Goal: Transaction & Acquisition: Purchase product/service

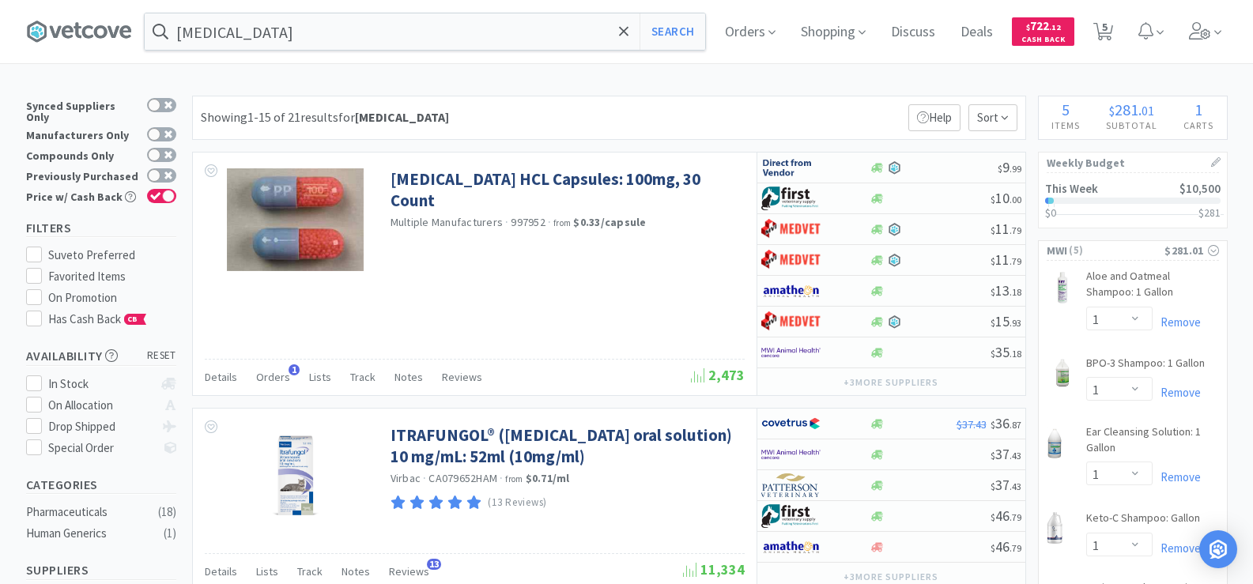
select select "1"
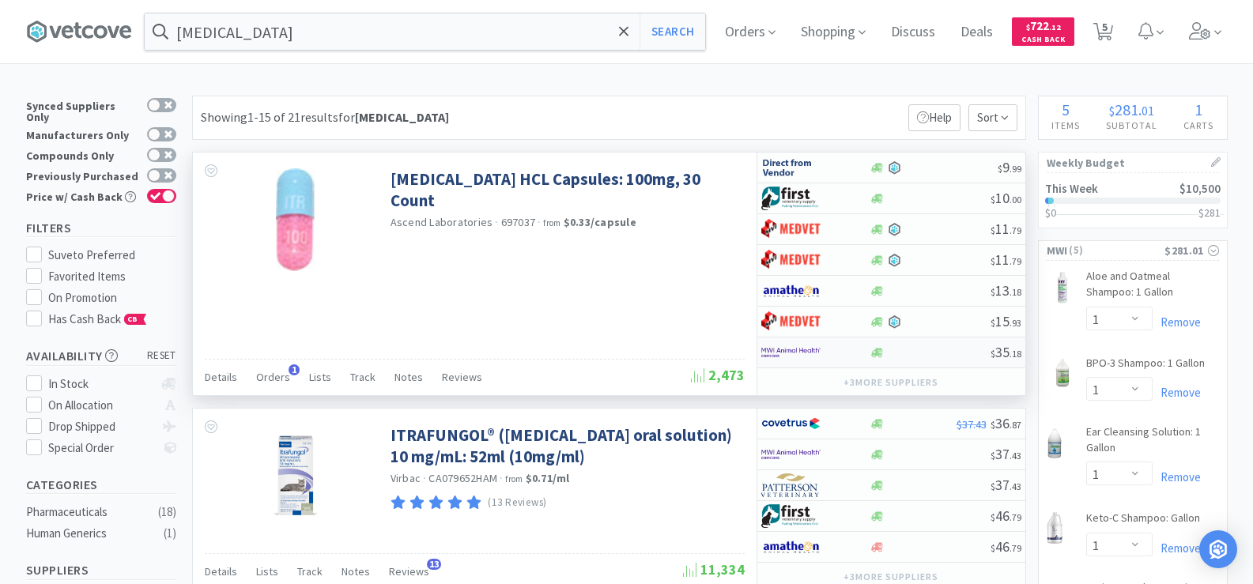
click at [866, 352] on div at bounding box center [815, 352] width 108 height 27
select select "1"
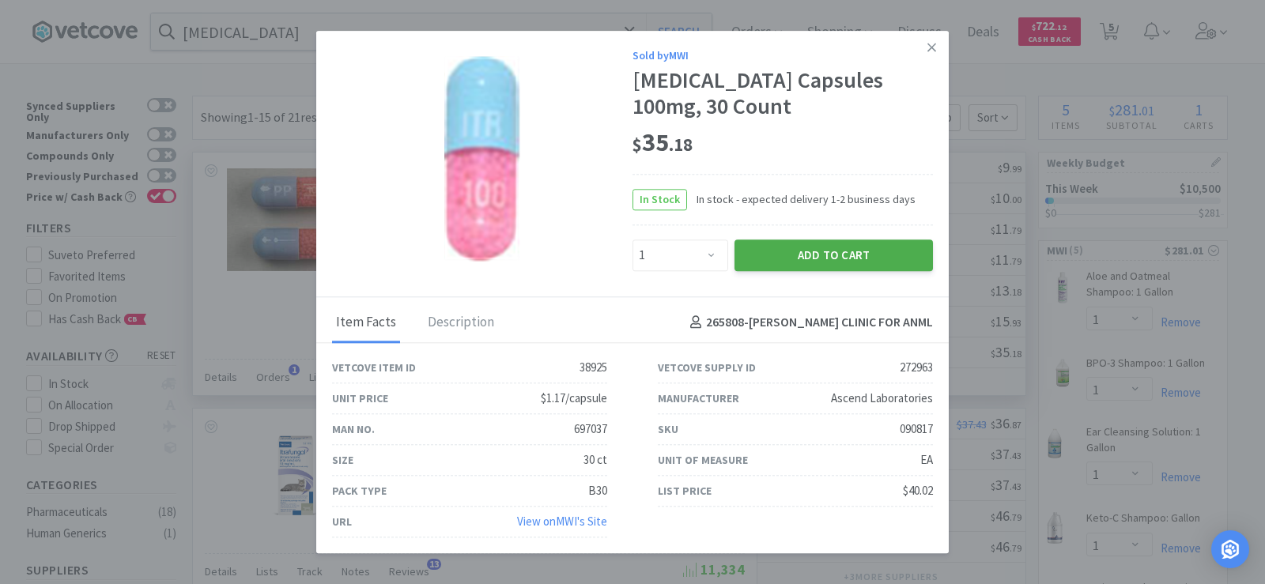
click at [813, 259] on button "Add to Cart" at bounding box center [833, 256] width 198 height 32
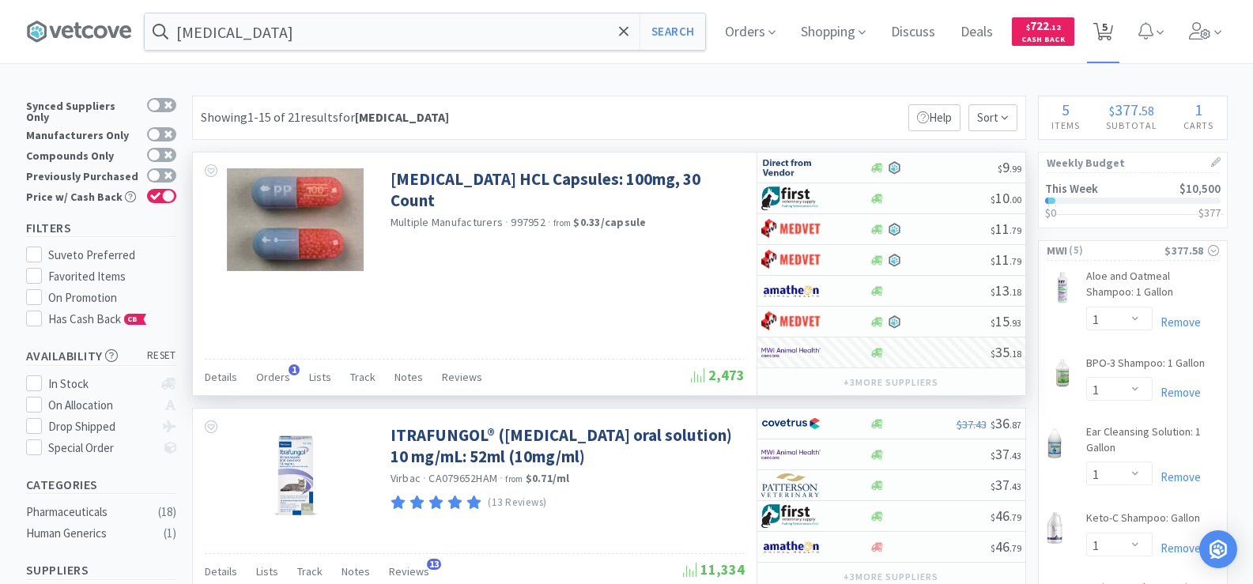
click at [1107, 26] on span "5" at bounding box center [1105, 26] width 6 height 63
select select "1"
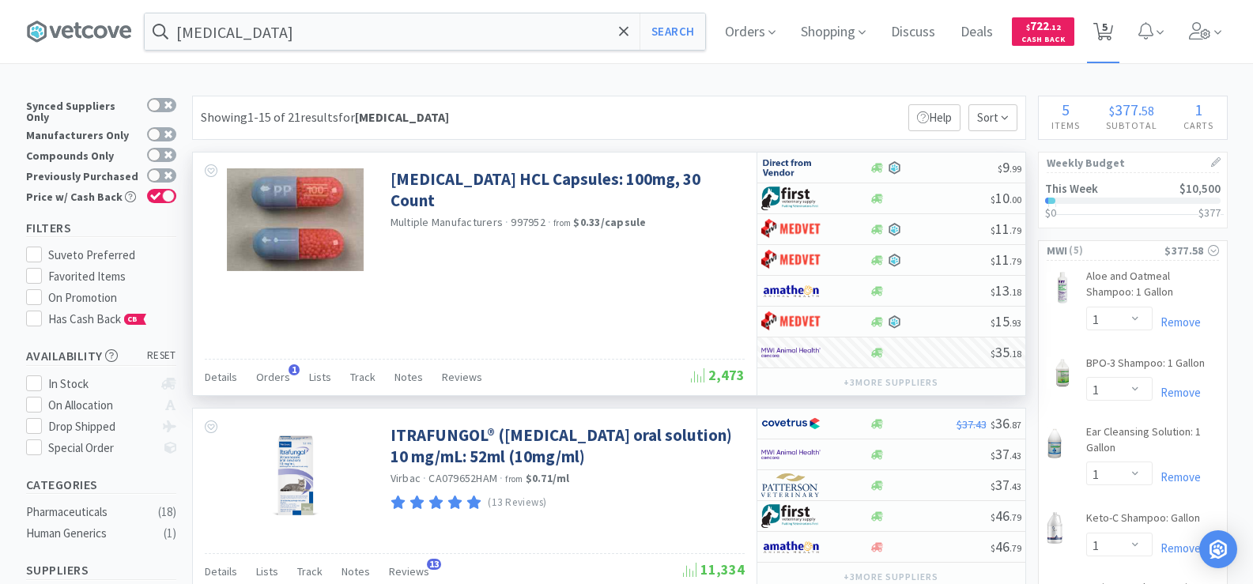
select select "1"
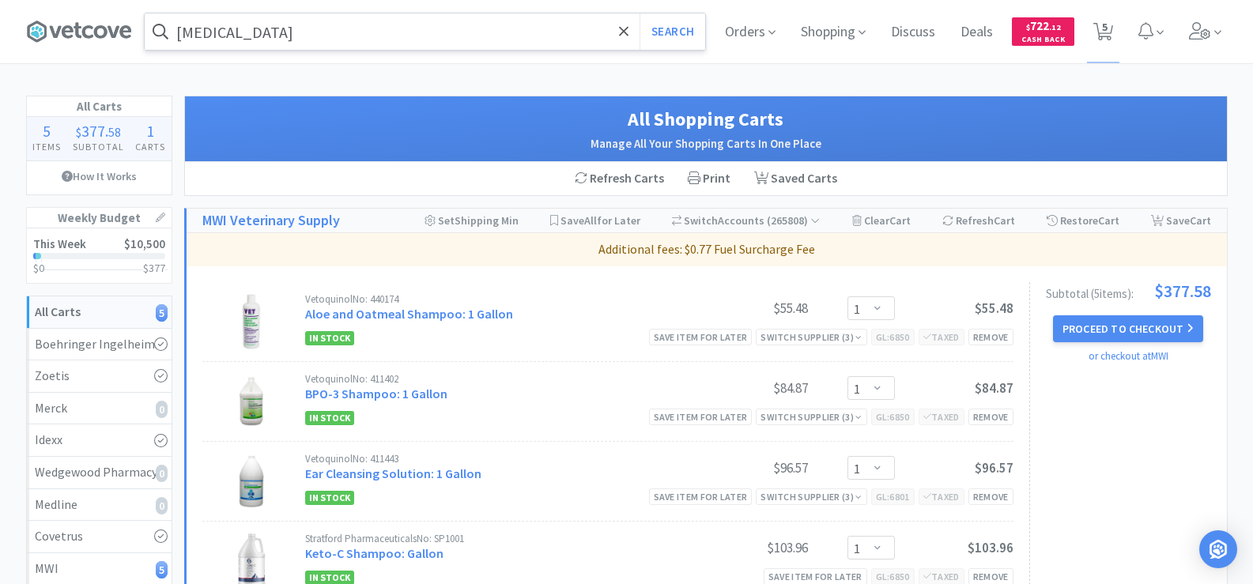
click at [346, 37] on input "[MEDICAL_DATA]" at bounding box center [425, 31] width 560 height 36
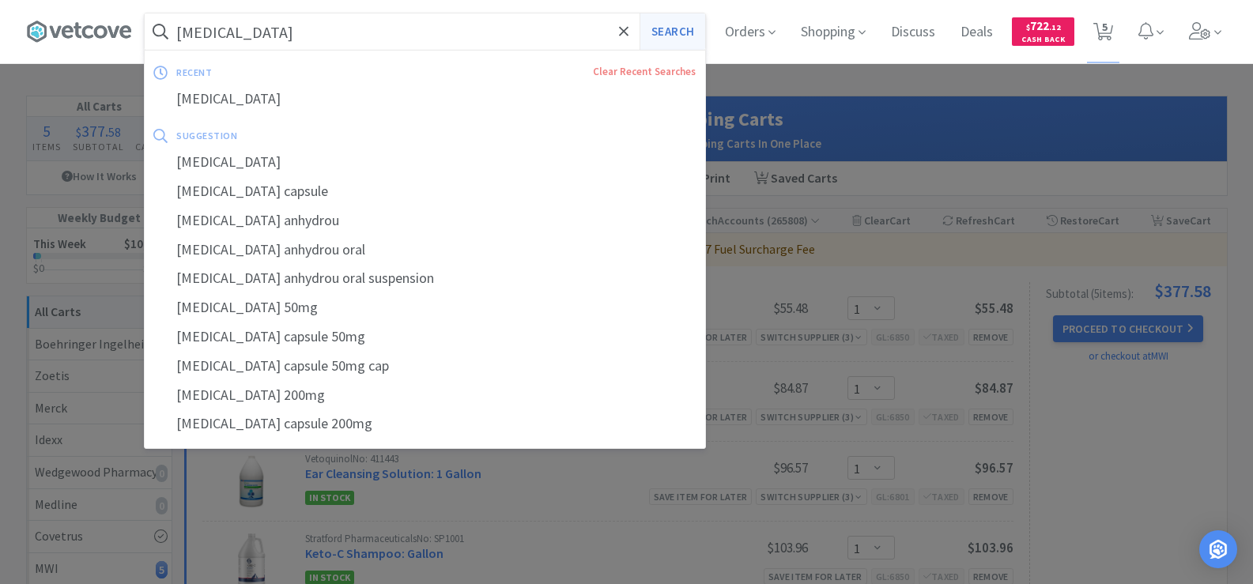
click at [661, 32] on button "Search" at bounding box center [673, 31] width 66 height 36
select select "1"
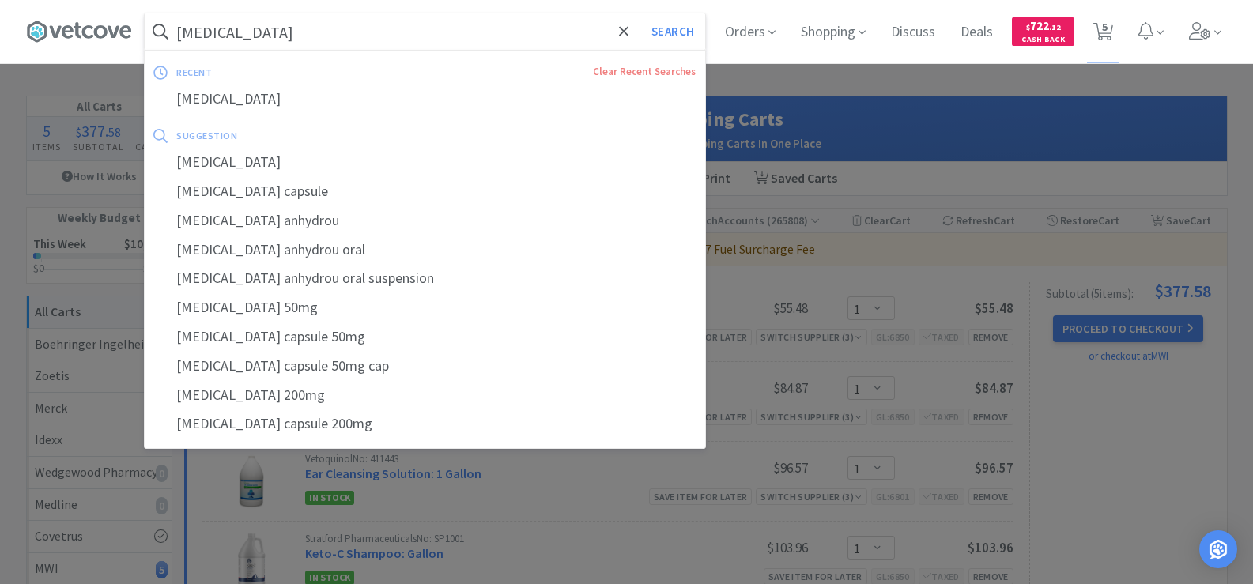
select select "1"
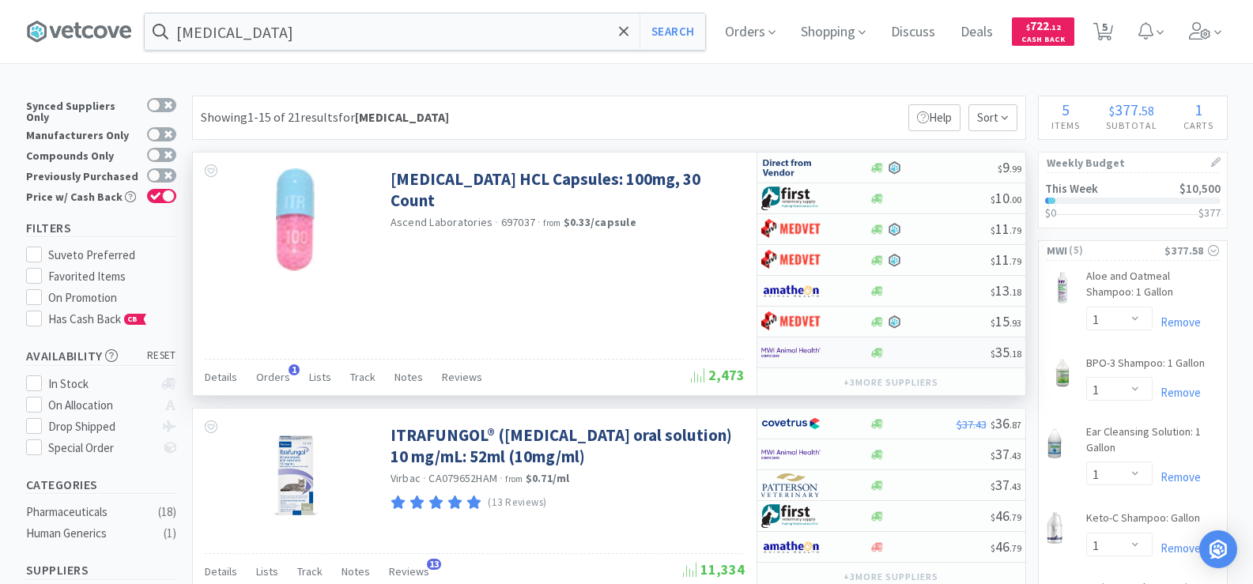
click at [815, 356] on img at bounding box center [790, 353] width 59 height 24
select select "1"
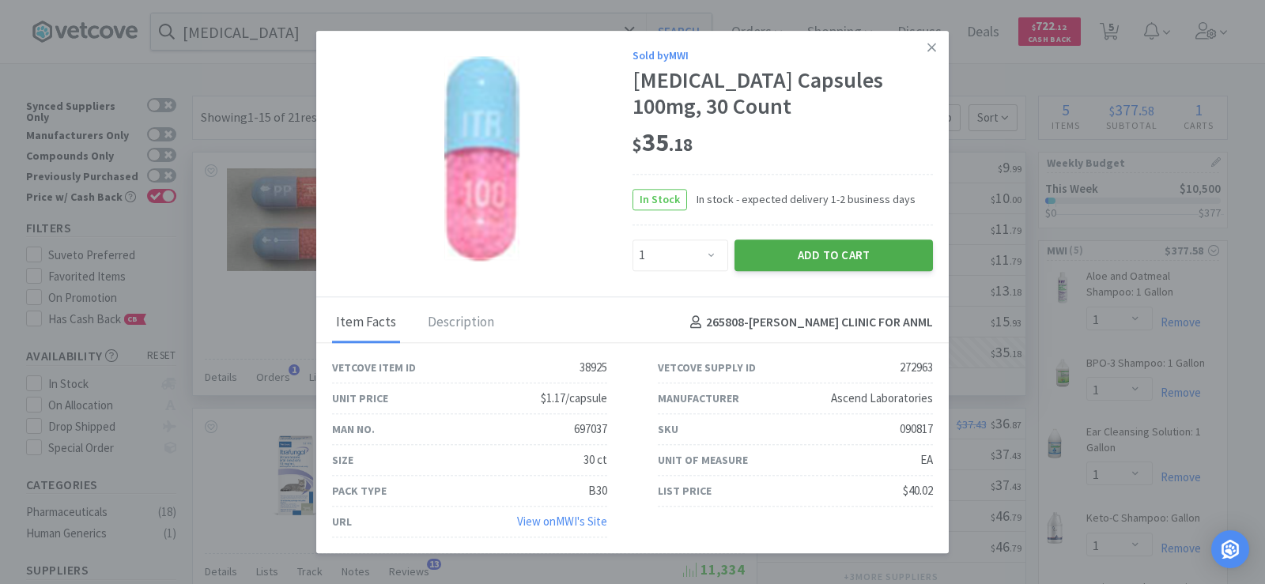
click at [817, 244] on button "Add to Cart" at bounding box center [833, 256] width 198 height 32
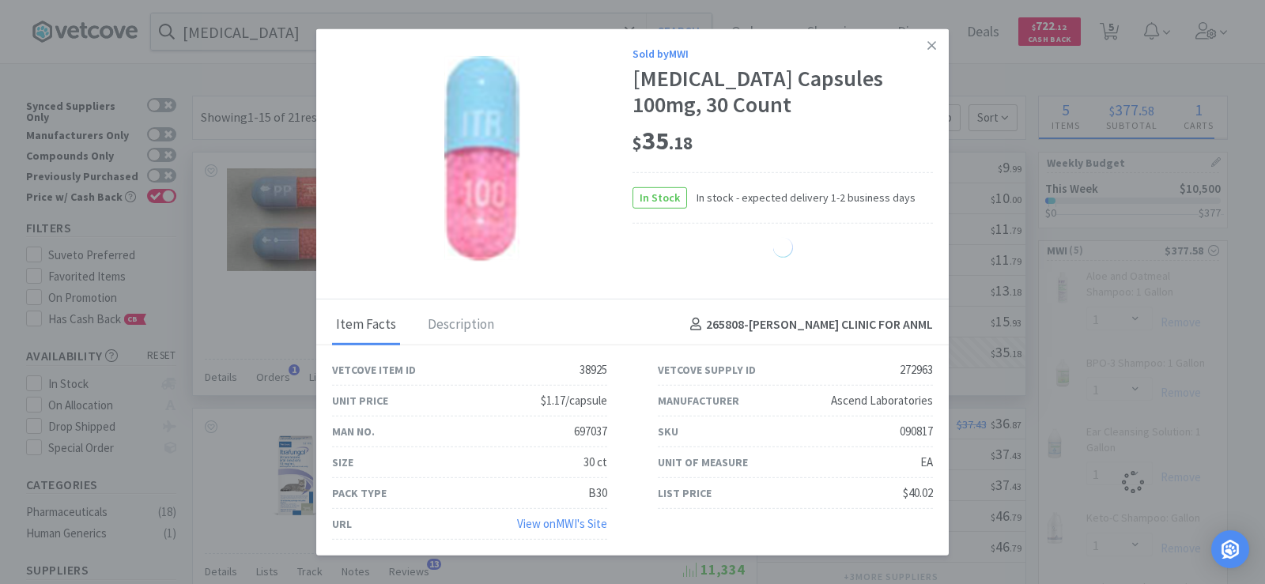
select select "1"
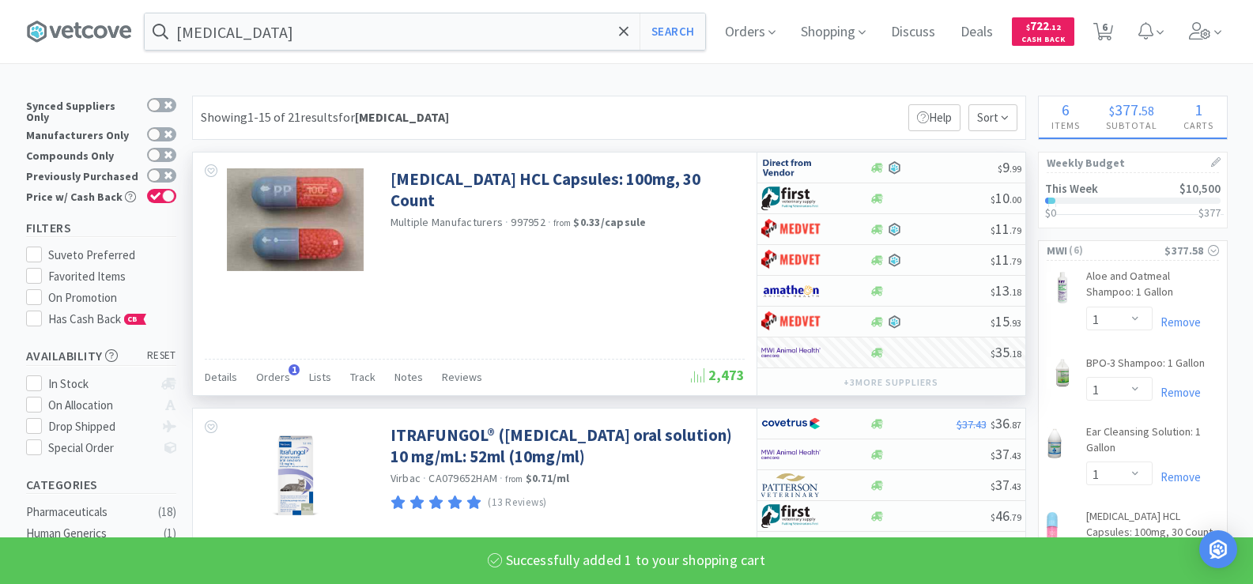
select select "2"
click at [1107, 36] on span "6" at bounding box center [1105, 26] width 6 height 63
select select "1"
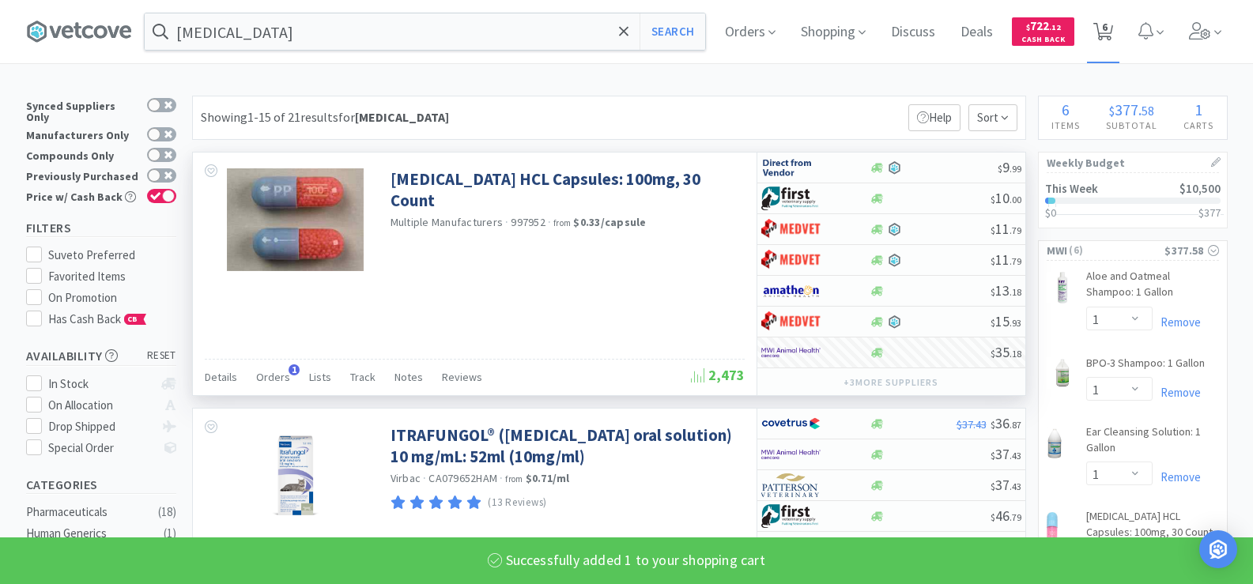
select select "2"
select select "1"
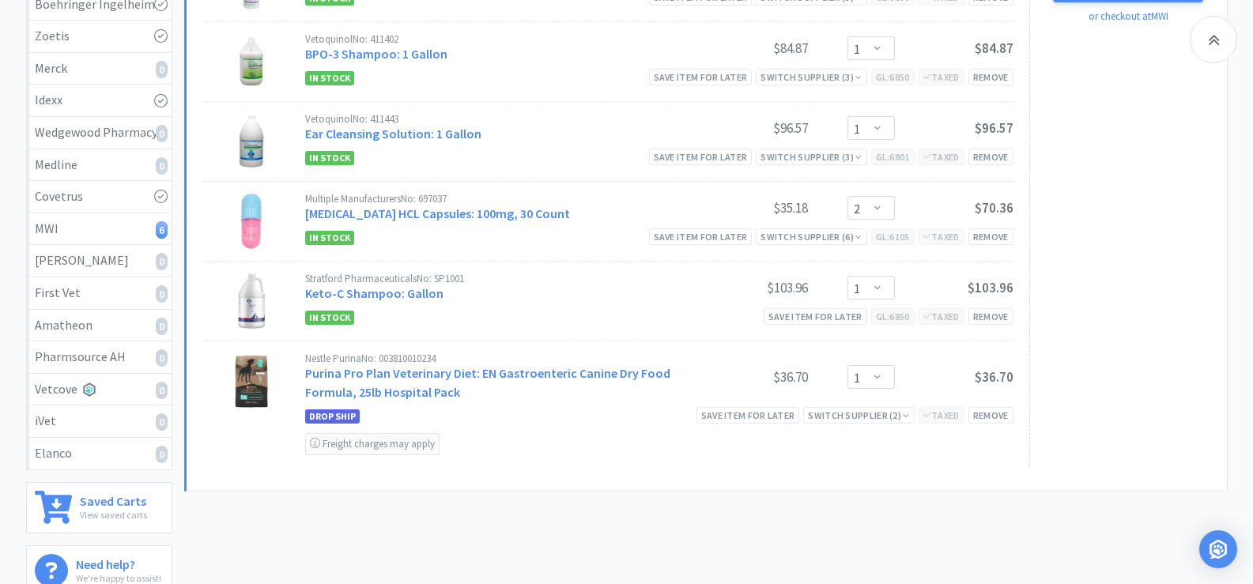
scroll to position [183, 0]
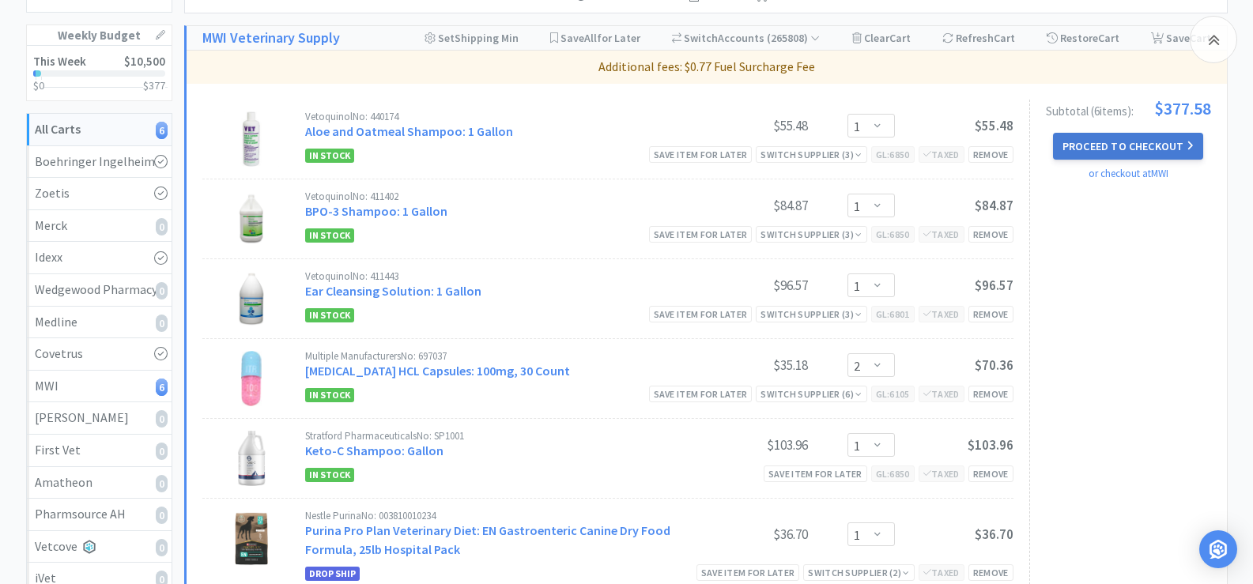
click at [1137, 149] on button "Proceed to Checkout" at bounding box center [1128, 146] width 150 height 27
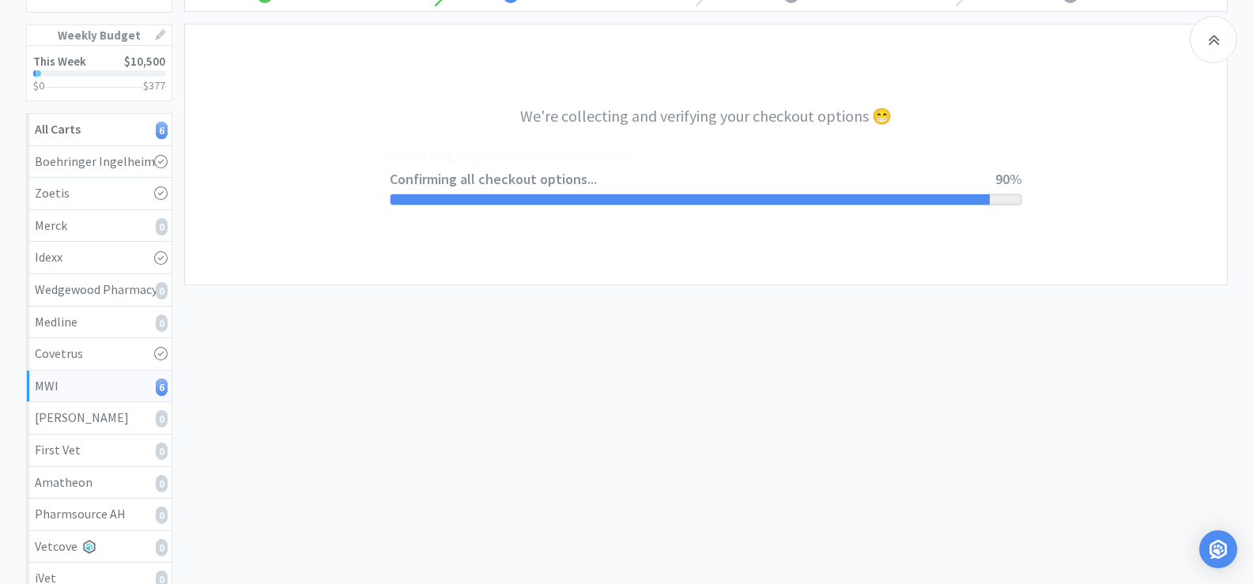
select select "STD_"
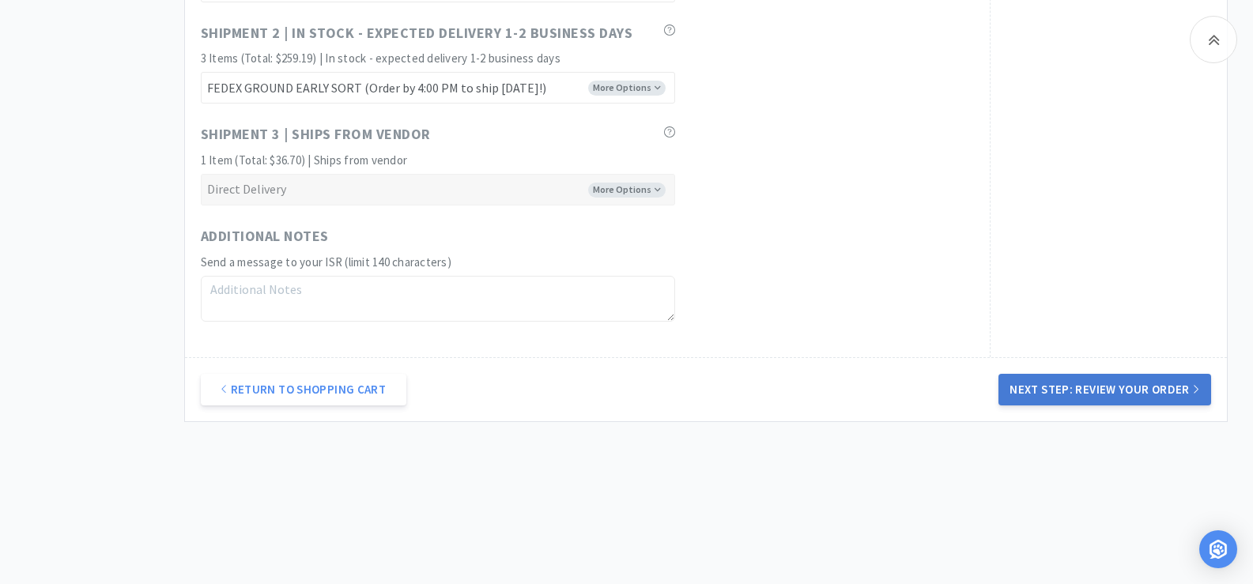
click at [1147, 388] on button "Next Step: Review Your Order" at bounding box center [1104, 390] width 212 height 32
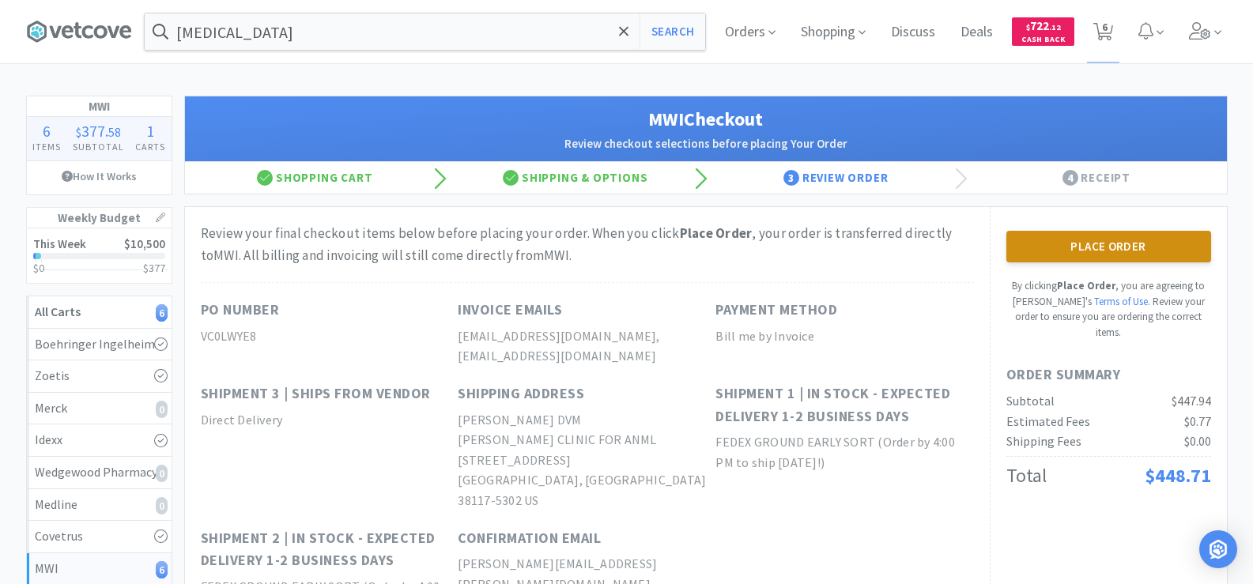
click at [1042, 241] on button "Place Order" at bounding box center [1108, 247] width 205 height 32
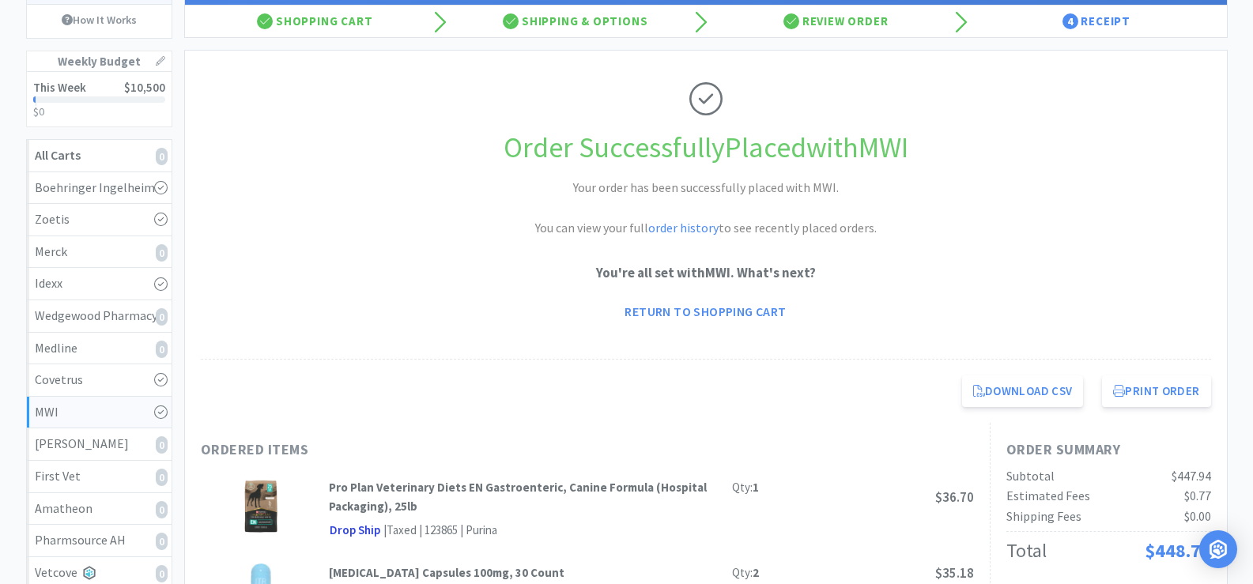
scroll to position [158, 0]
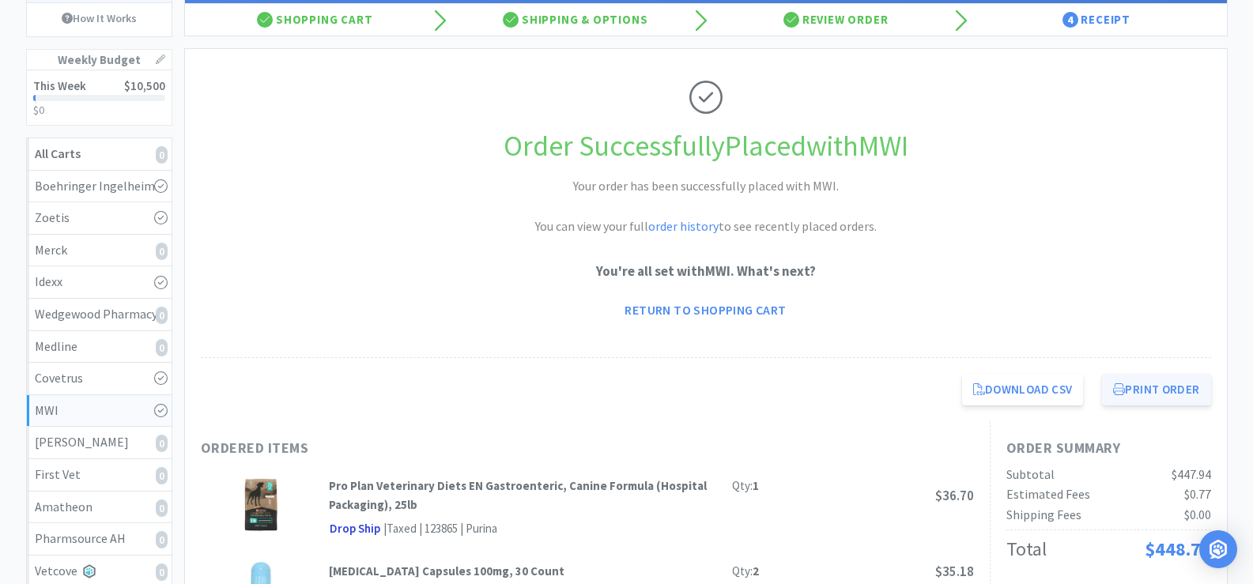
click at [1144, 397] on button "Print Order" at bounding box center [1156, 390] width 108 height 32
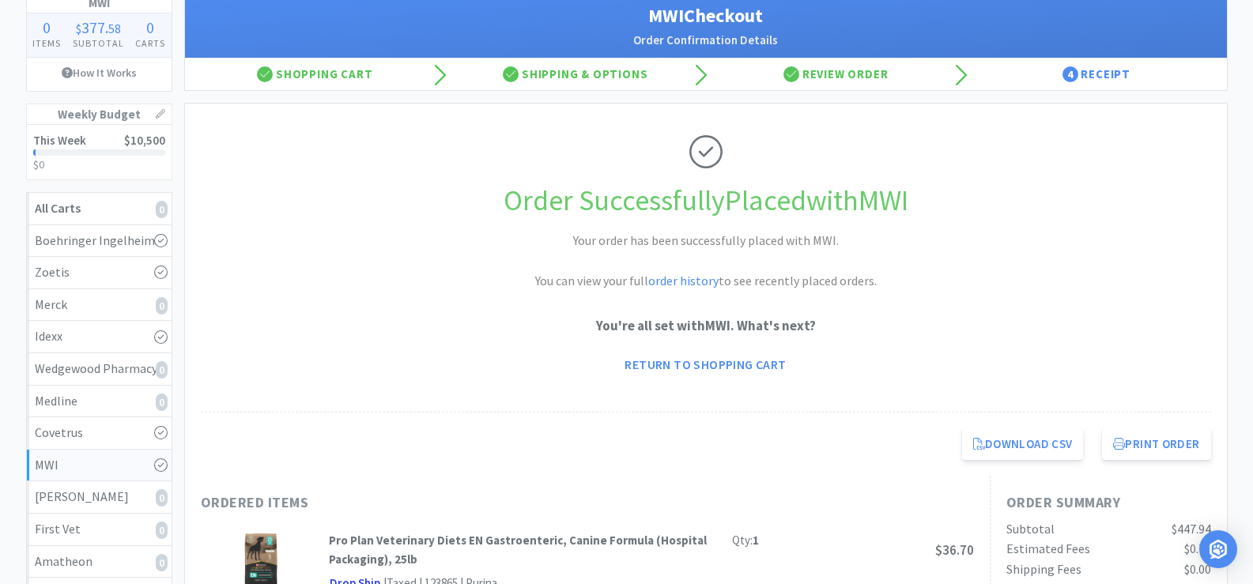
scroll to position [0, 0]
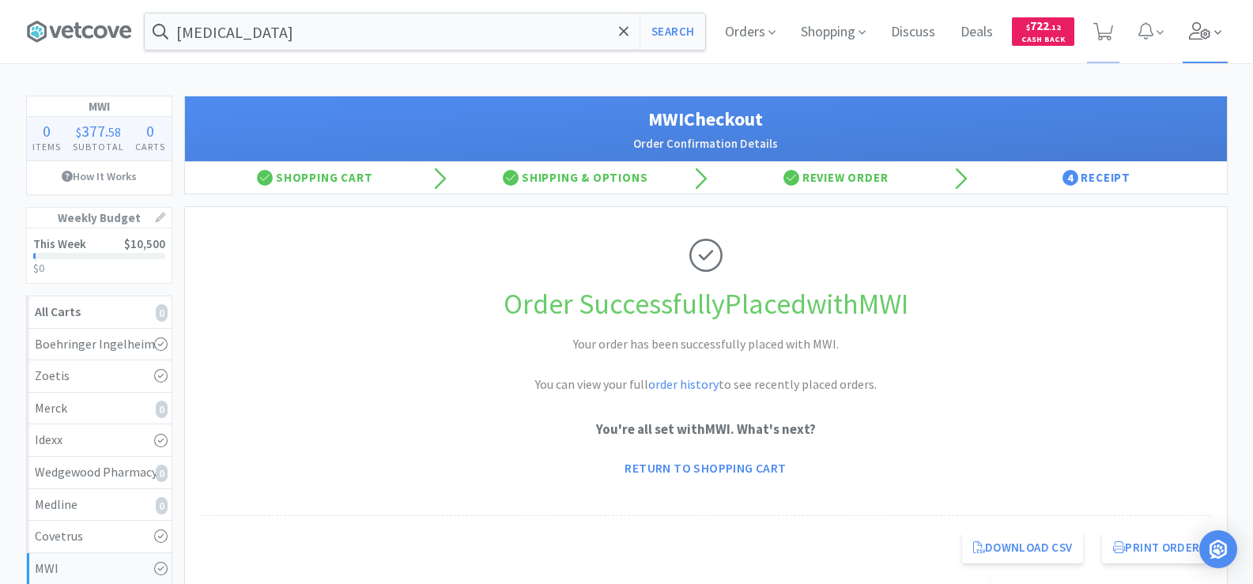
click at [1221, 27] on span at bounding box center [1205, 31] width 45 height 63
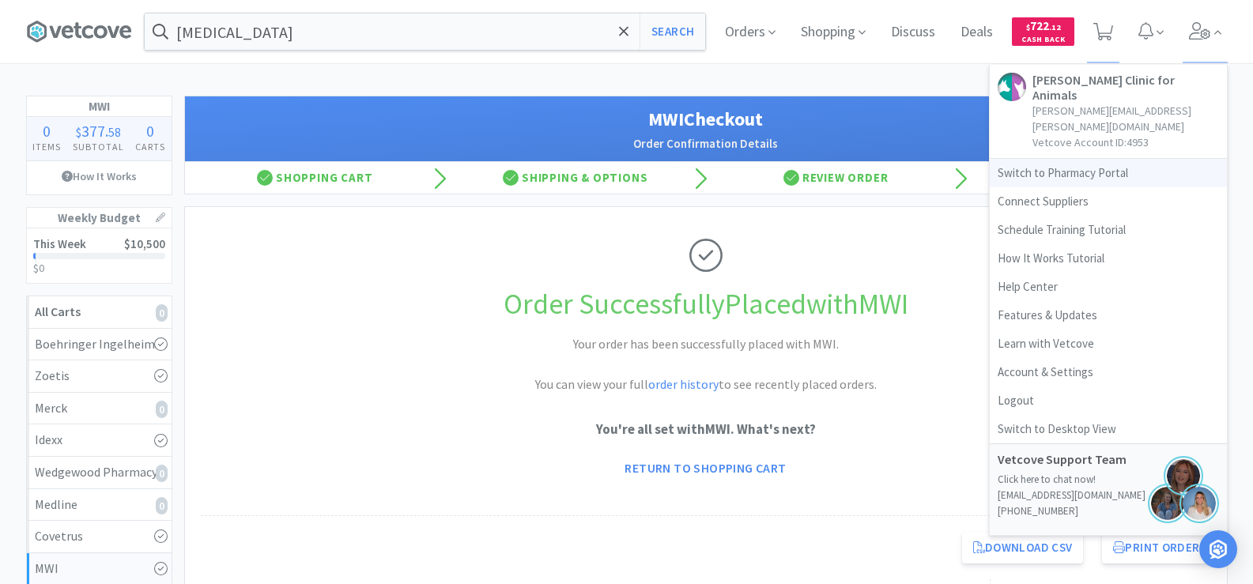
click at [1027, 159] on link "Switch to Pharmacy Portal" at bounding box center [1108, 173] width 237 height 28
